Goal: Obtain resource: Obtain resource

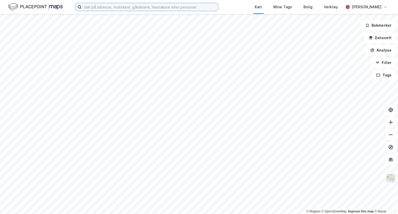
click at [166, 8] on input at bounding box center [150, 7] width 136 height 8
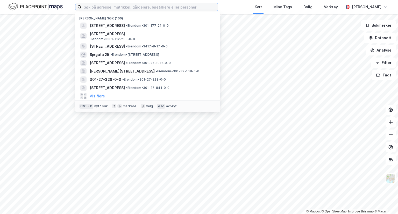
paste input "[STREET_ADDRESS]"
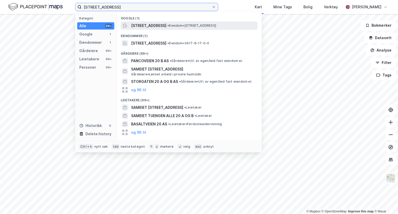
type input "[STREET_ADDRESS]"
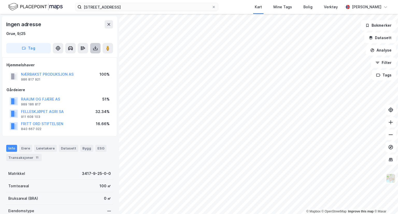
click at [97, 46] on icon at bounding box center [95, 48] width 5 height 5
click at [87, 56] on div "Last ned grunnbok" at bounding box center [72, 58] width 55 height 8
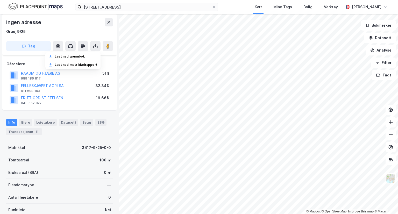
scroll to position [78, 0]
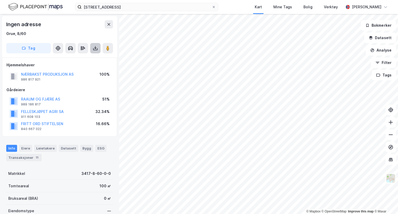
click at [98, 51] on icon at bounding box center [95, 48] width 5 height 5
click at [92, 61] on div "Last ned grunnbok" at bounding box center [72, 58] width 55 height 8
